Goal: Check status

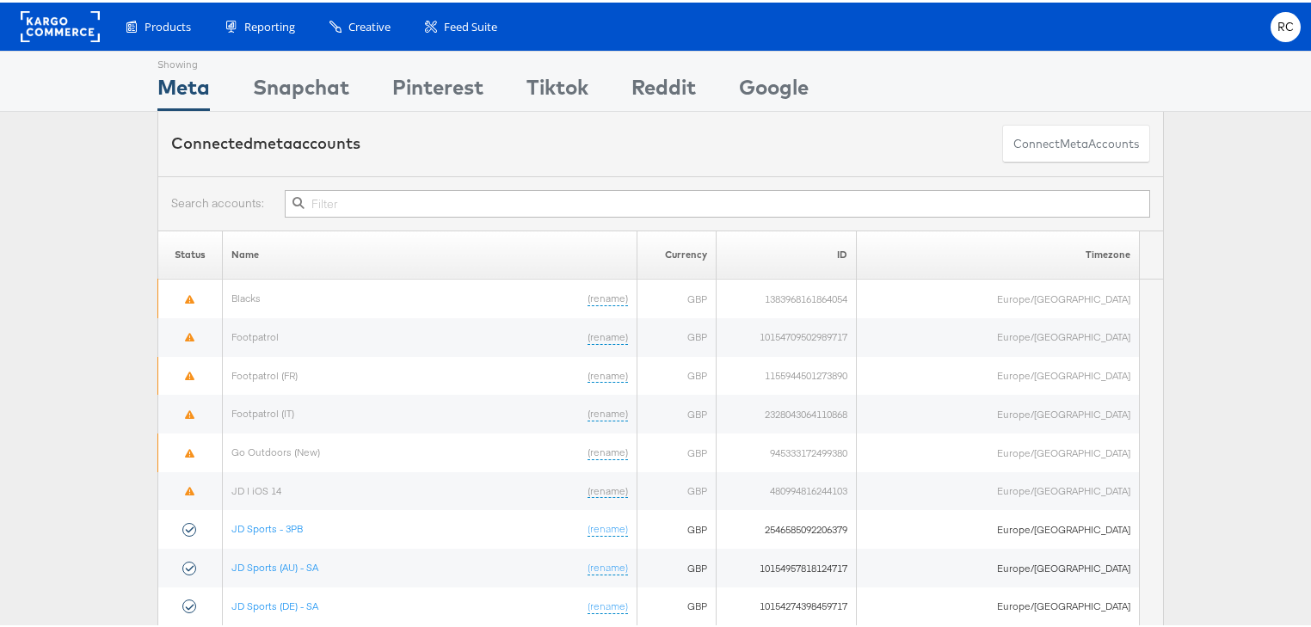
click at [402, 204] on input "text" at bounding box center [717, 201] width 865 height 28
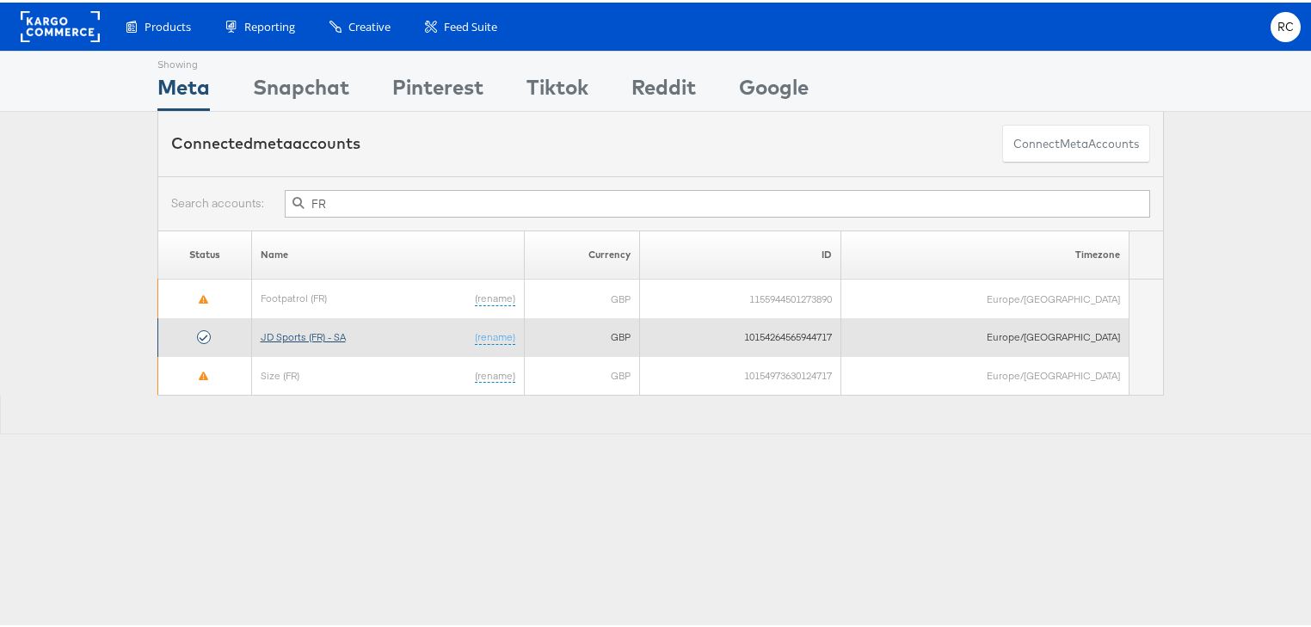
type input "FR"
click at [329, 328] on link "JD Sports (FR) - SA" at bounding box center [303, 334] width 85 height 13
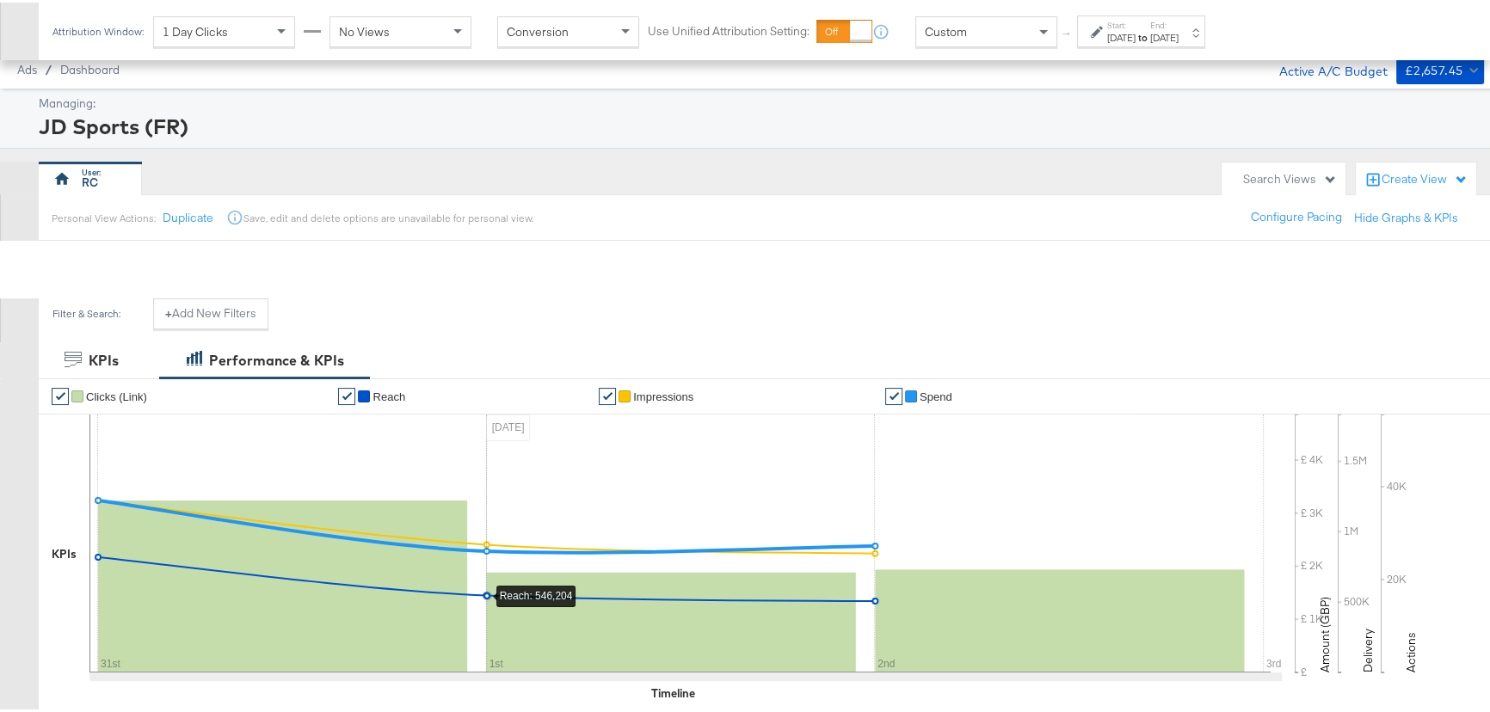
scroll to position [540, 0]
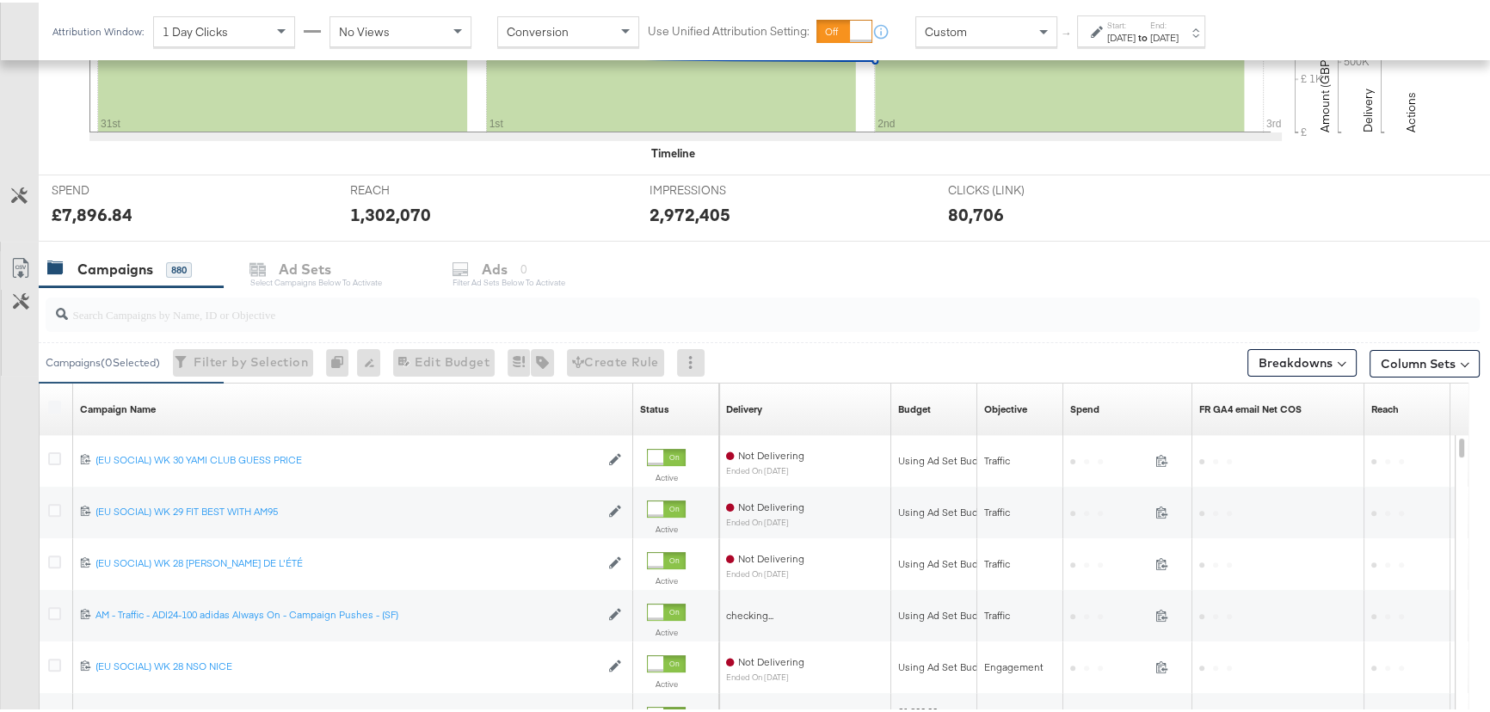
click at [277, 310] on input "search" at bounding box center [708, 305] width 1281 height 34
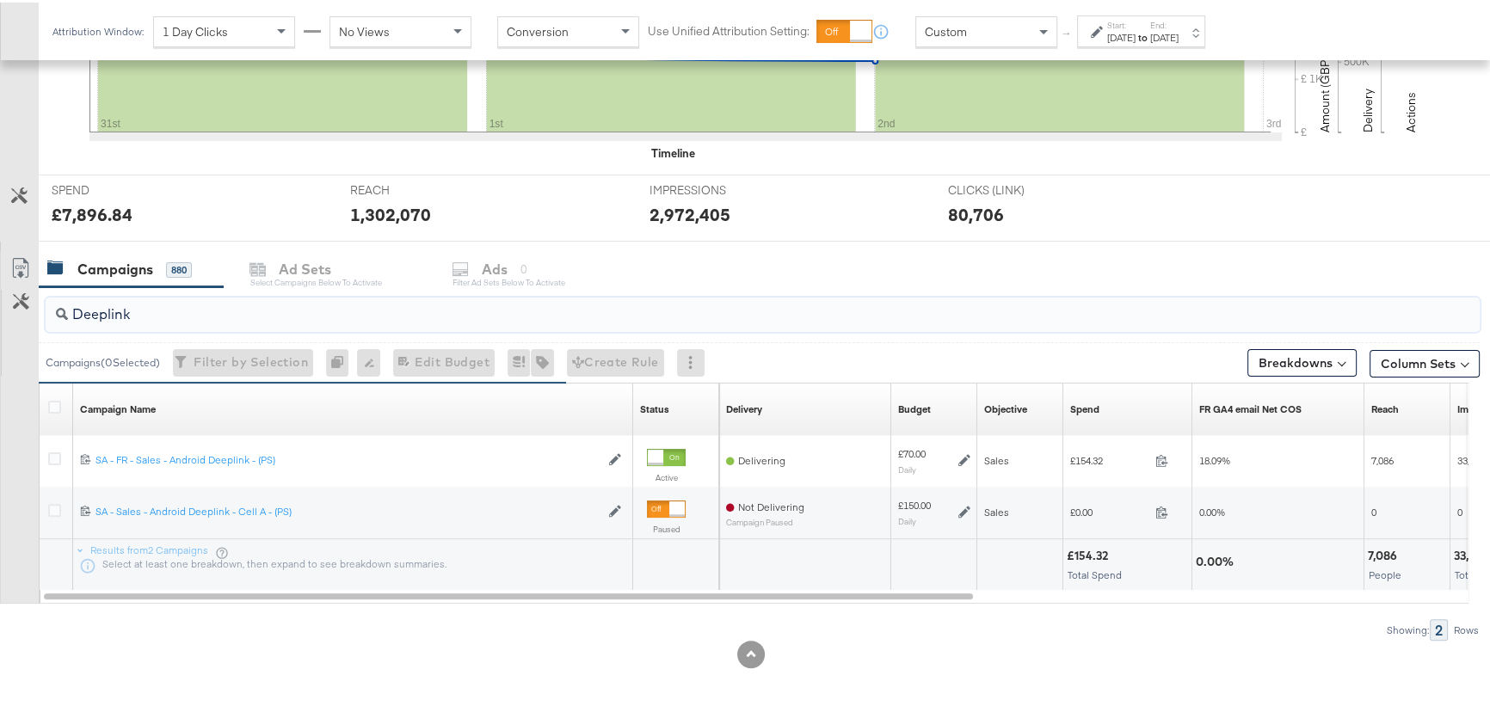
type input "Deeplink"
click at [1135, 31] on div "Aug 31st 2025" at bounding box center [1121, 35] width 28 height 14
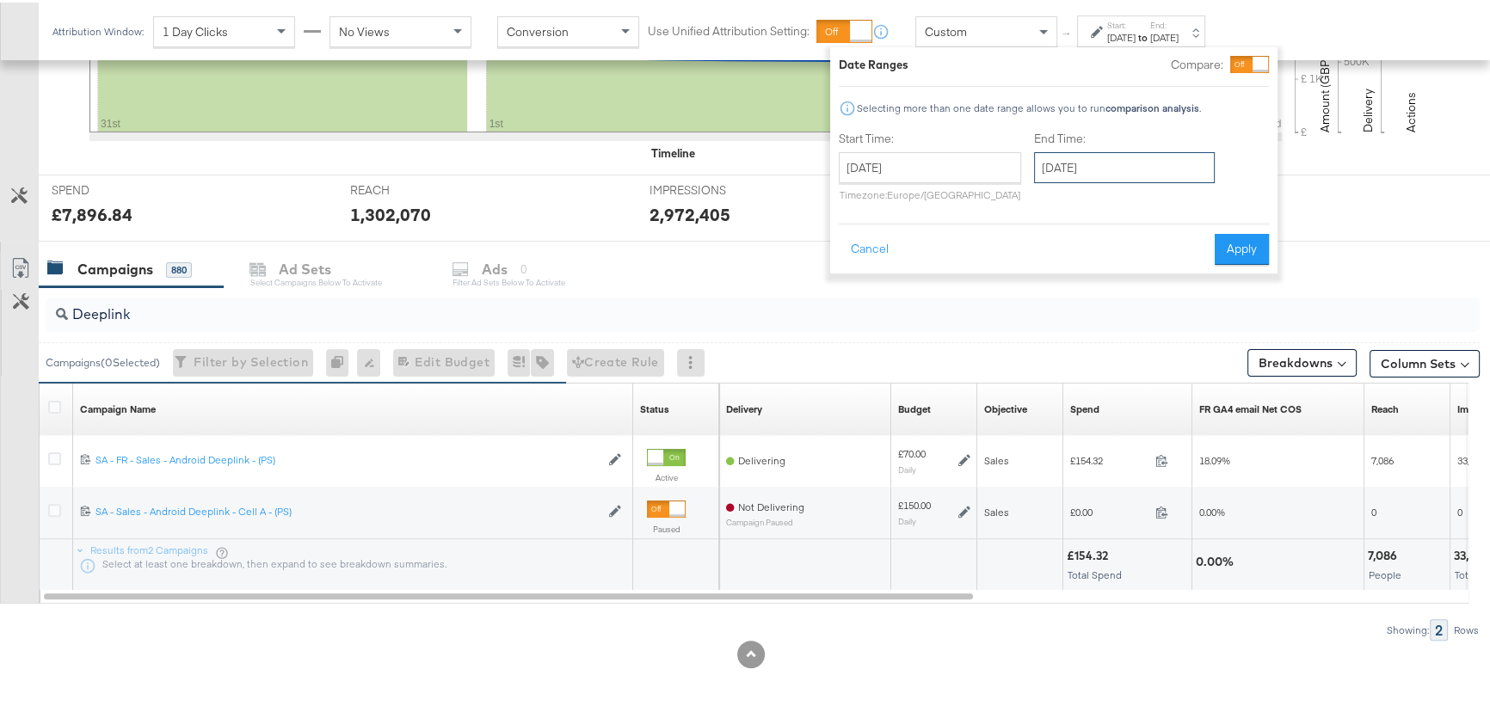
click at [1136, 158] on input "September 2nd 2025" at bounding box center [1124, 165] width 181 height 31
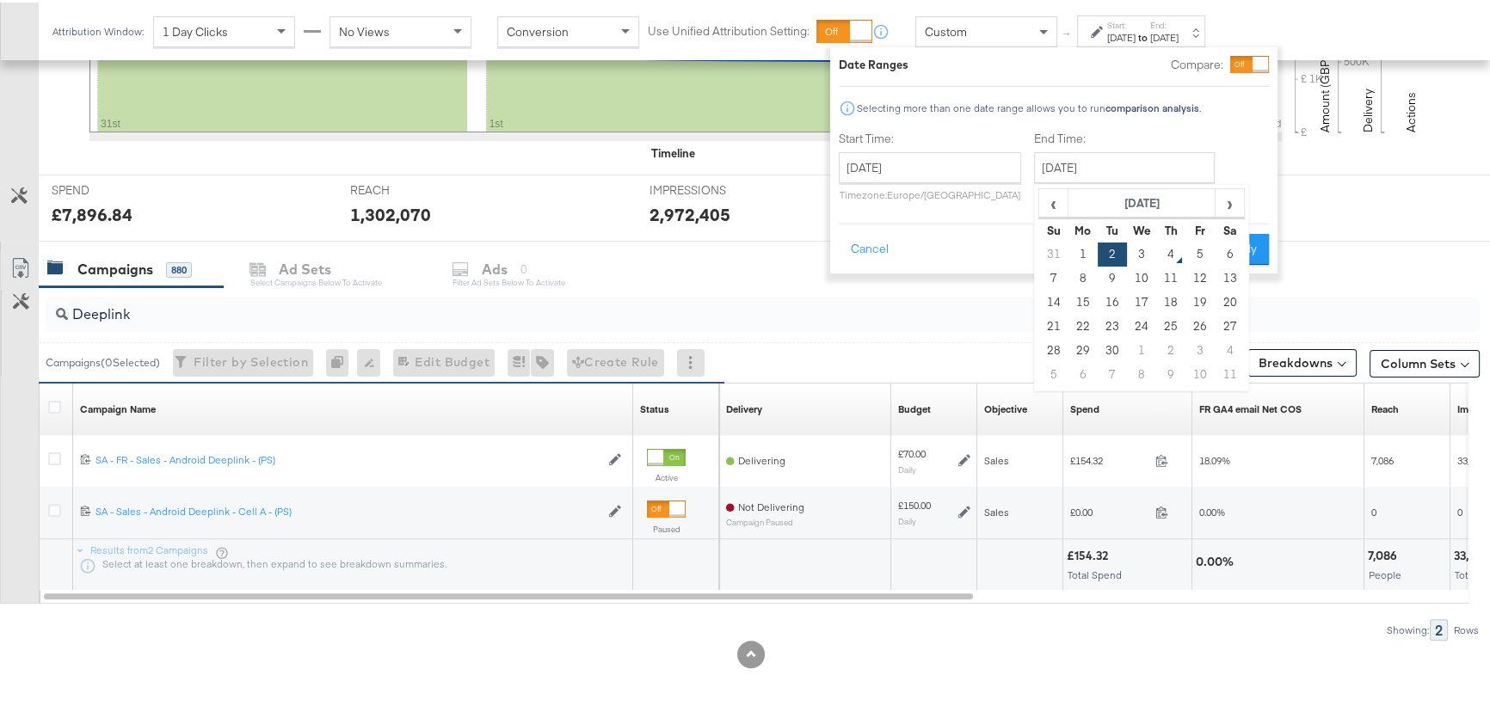
click at [1134, 241] on td "3" at bounding box center [1141, 252] width 29 height 24
type input "September 3rd 2025"
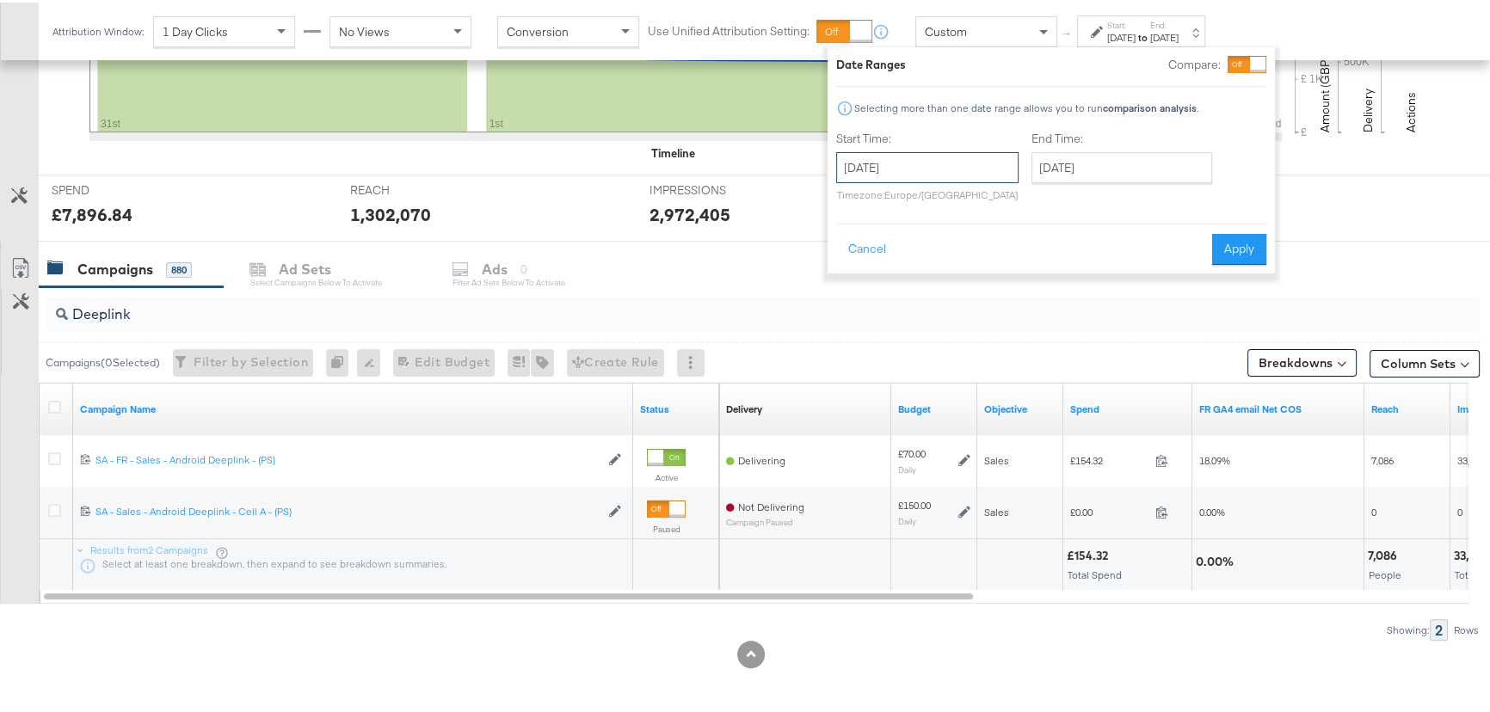
click at [956, 173] on input "August 31st 2025" at bounding box center [927, 165] width 182 height 31
click at [1042, 200] on span "›" at bounding box center [1031, 200] width 27 height 26
click at [948, 249] on td "3" at bounding box center [943, 252] width 29 height 24
type input "September 3rd 2025"
click at [1232, 247] on button "Apply" at bounding box center [1234, 246] width 54 height 31
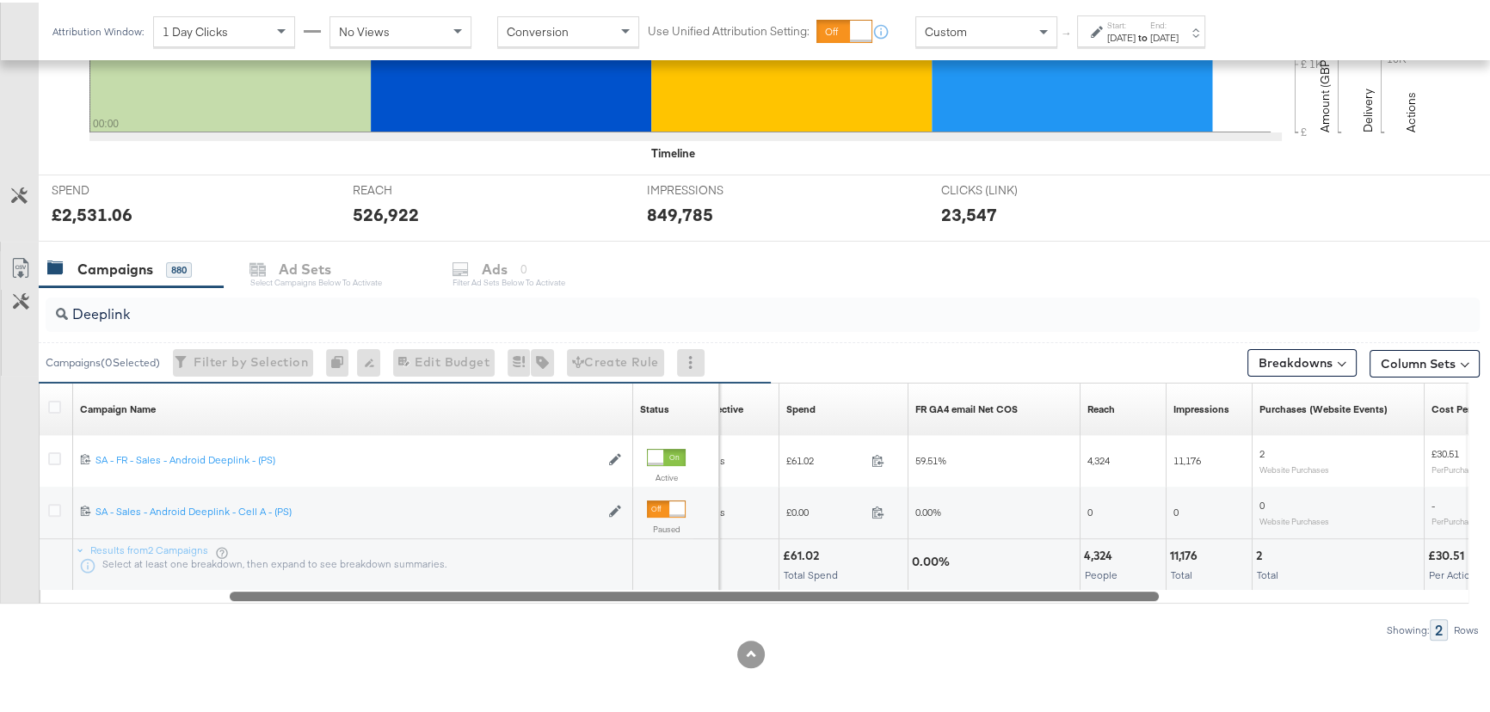
drag, startPoint x: 936, startPoint y: 593, endPoint x: 1158, endPoint y: 594, distance: 222.7
click at [1158, 594] on div at bounding box center [754, 593] width 1429 height 15
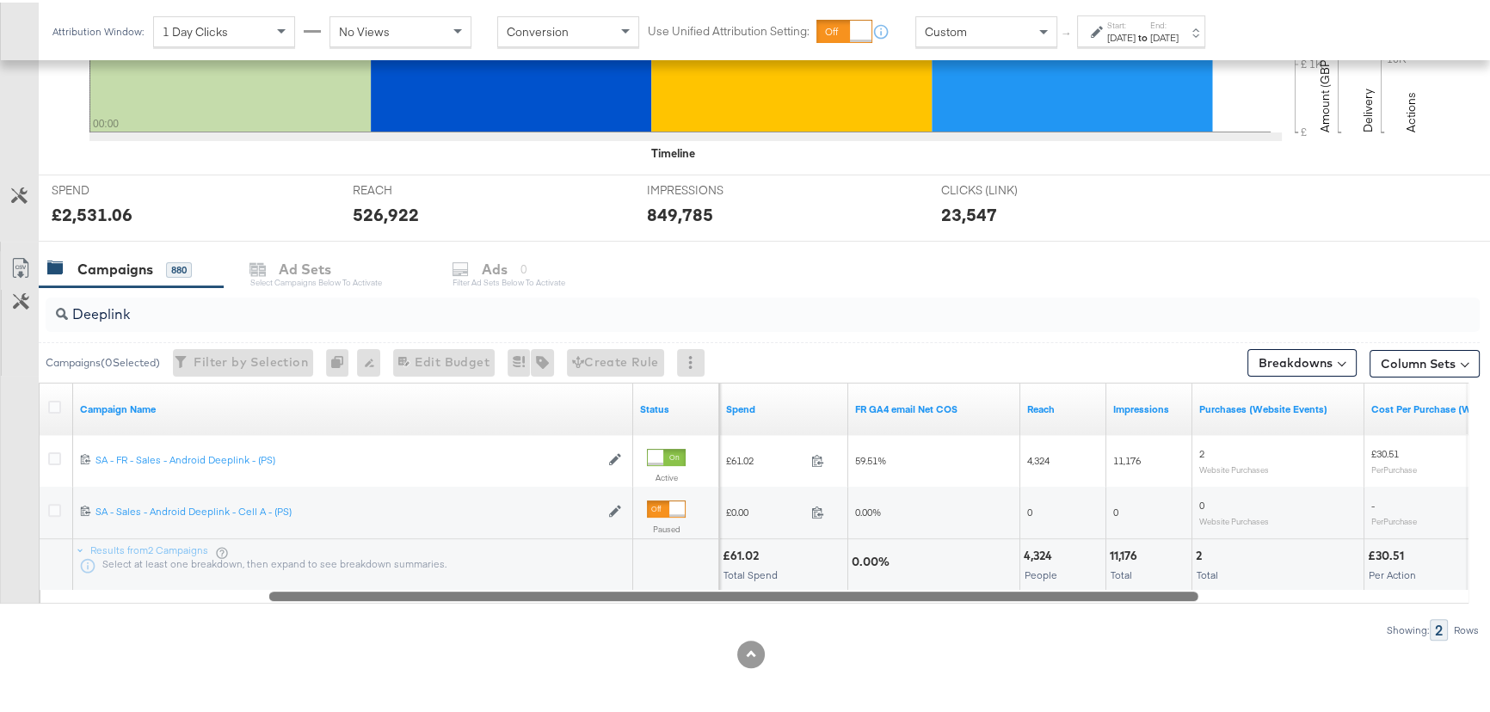
drag, startPoint x: 955, startPoint y: 594, endPoint x: 994, endPoint y: 597, distance: 38.8
click at [994, 597] on div at bounding box center [733, 593] width 929 height 15
click at [1113, 25] on label "Start:" at bounding box center [1121, 22] width 28 height 11
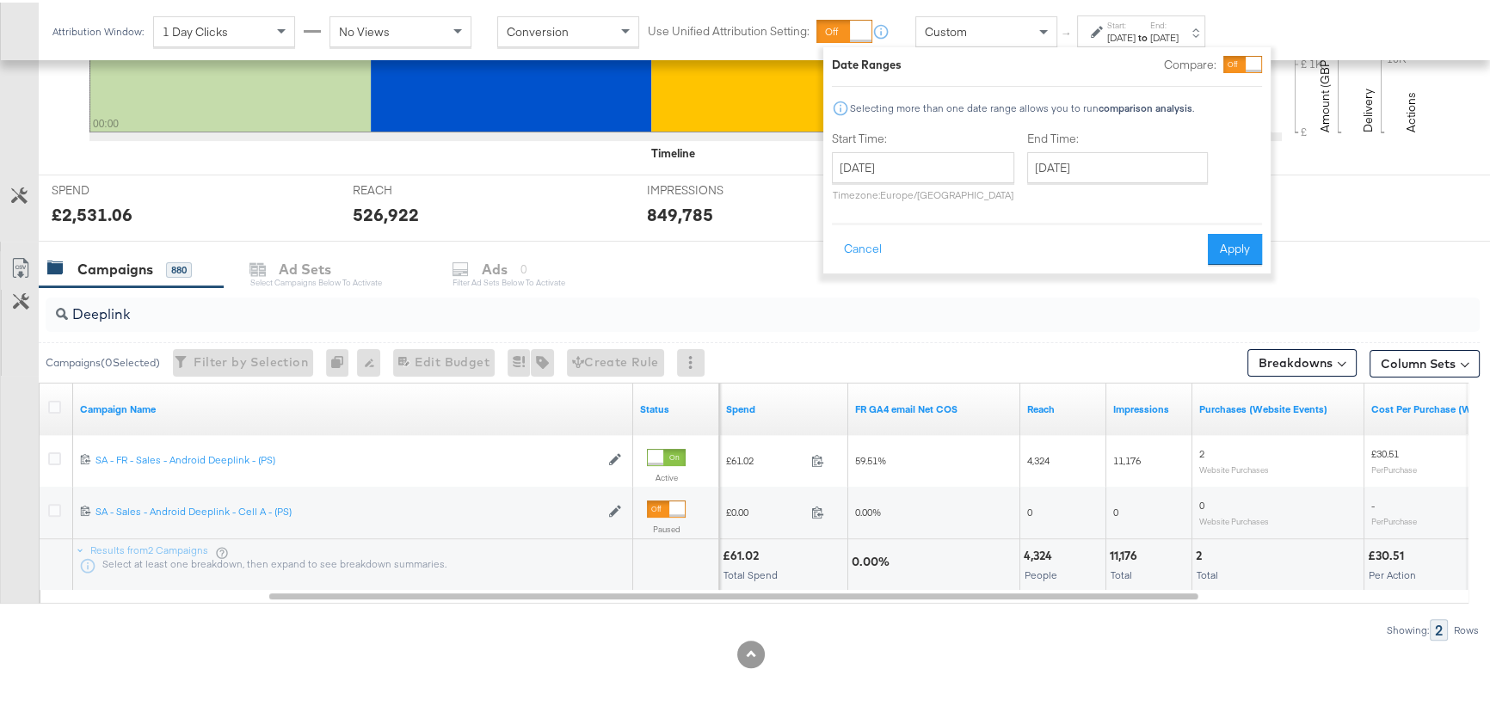
click at [1178, 36] on div "Sep 3rd 2025" at bounding box center [1164, 35] width 28 height 14
